Goal: Navigation & Orientation: Go to known website

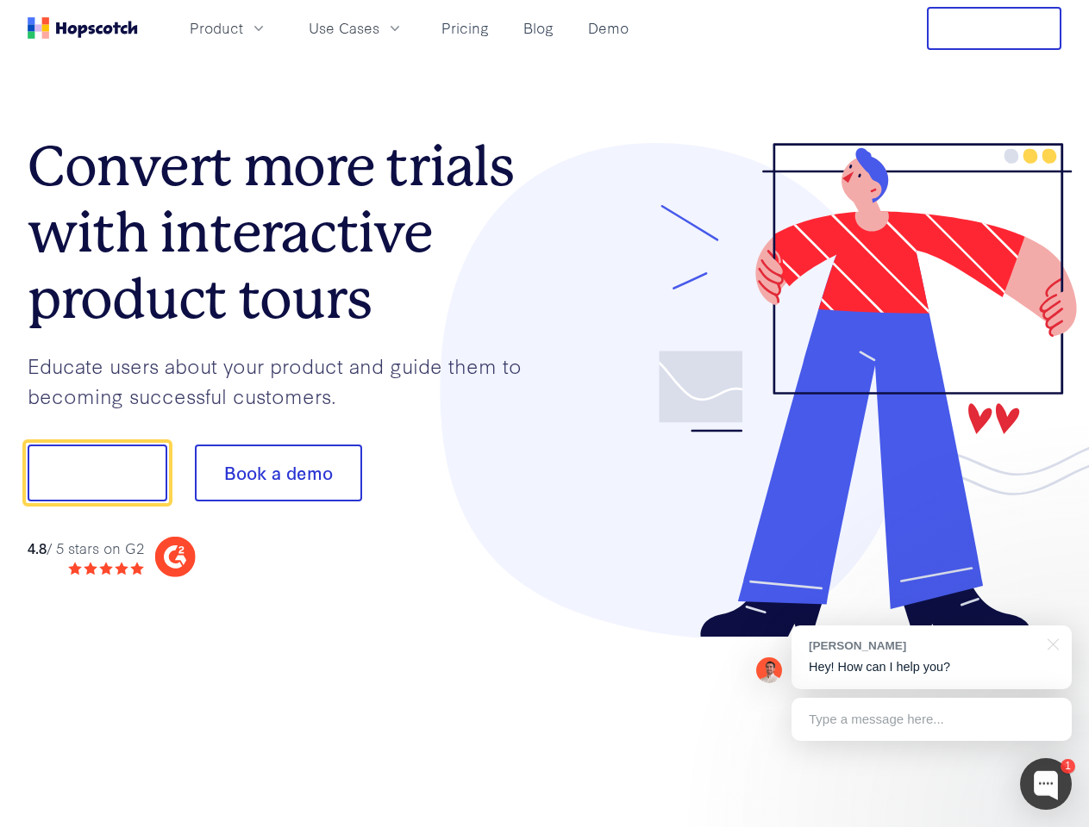
click at [545, 414] on div at bounding box center [803, 391] width 517 height 496
click at [243, 28] on span "Product" at bounding box center [216, 28] width 53 height 22
click at [379, 28] on span "Use Cases" at bounding box center [344, 28] width 71 height 22
click at [994, 28] on button "Free Trial" at bounding box center [994, 28] width 134 height 43
click at [97, 473] on button "Show me!" at bounding box center [98, 473] width 140 height 57
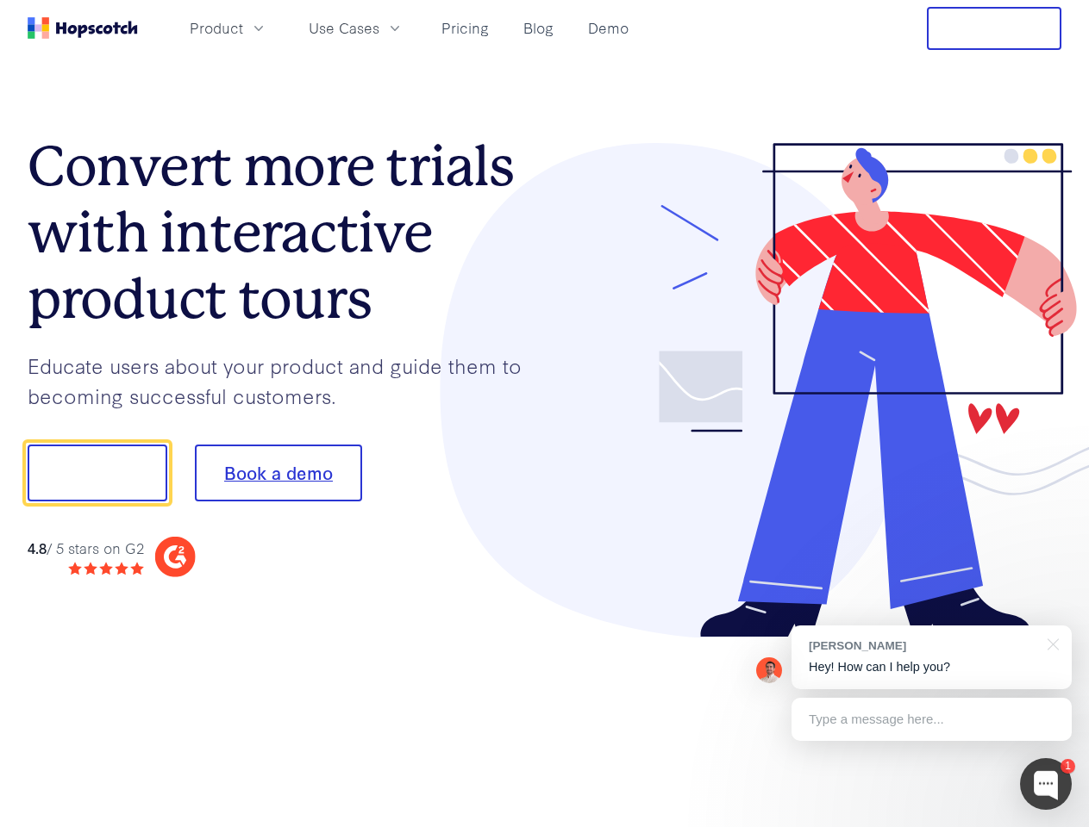
click at [278, 473] on button "Book a demo" at bounding box center [278, 473] width 167 height 57
click at [1045, 784] on div at bounding box center [1046, 784] width 52 height 52
click at [931, 658] on div "[PERSON_NAME] Hey! How can I help you?" at bounding box center [931, 658] width 280 height 64
click at [1050, 827] on div "1 [PERSON_NAME] Hey! How can I help you? Type a message here... Free live chat …" at bounding box center [544, 827] width 1089 height 0
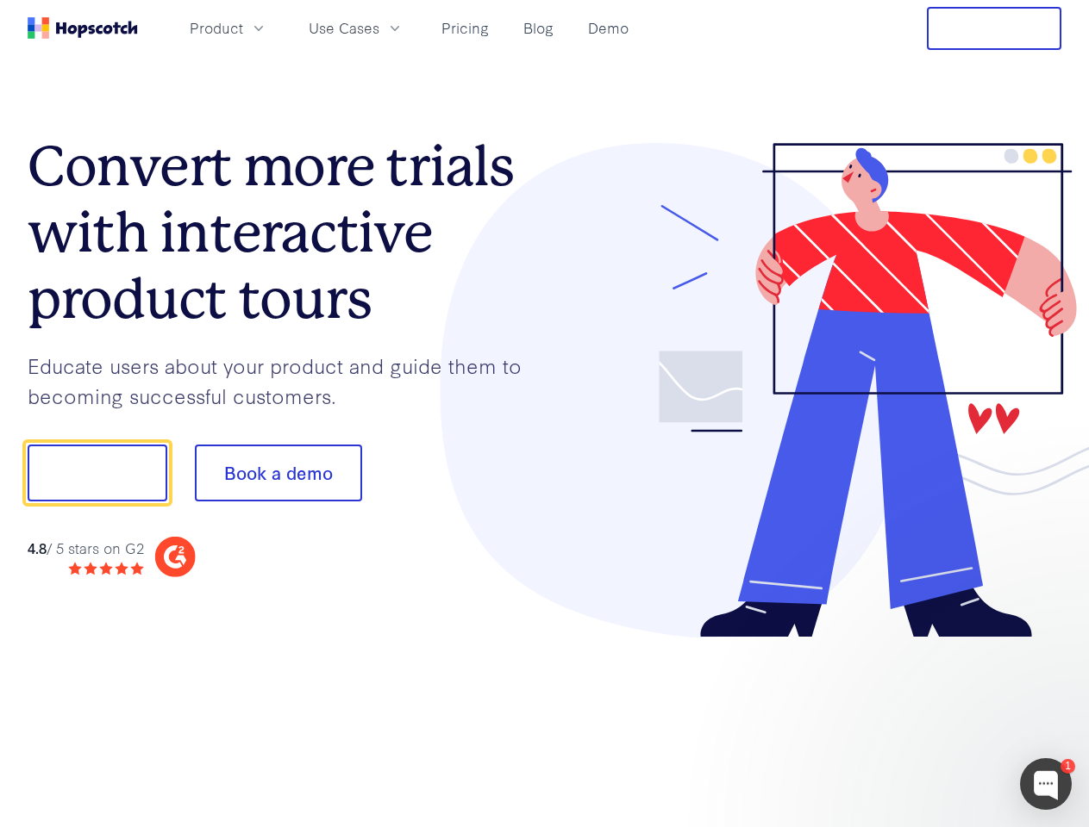
click at [931, 720] on div at bounding box center [909, 471] width 323 height 575
